Goal: Information Seeking & Learning: Learn about a topic

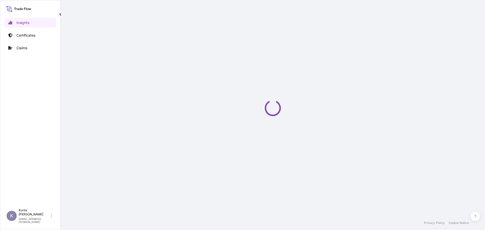
select select "2025"
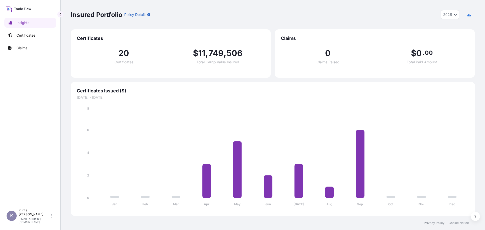
click at [102, 73] on div "Certificates 20 Certificates $ 11 , 749 , 506 Total Cargo Value Insured" at bounding box center [171, 53] width 200 height 49
drag, startPoint x: 142, startPoint y: 107, endPoint x: 129, endPoint y: 111, distance: 12.7
click at [142, 107] on icon "Jan Feb Mar Apr May Jun [DATE] Aug Sep Oct Nov Dec 0 2 4 6 8" at bounding box center [273, 158] width 392 height 104
